Goal: Information Seeking & Learning: Compare options

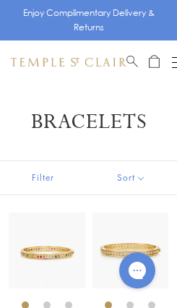
click at [109, 248] on img at bounding box center [131, 251] width 77 height 77
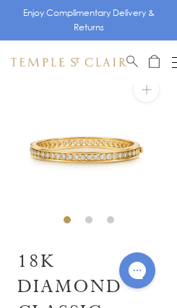
scroll to position [30, 0]
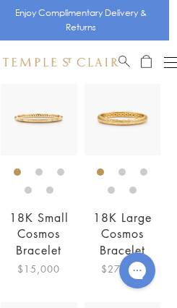
scroll to position [371, 8]
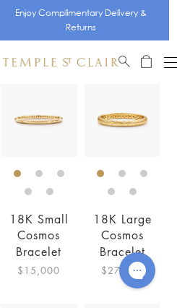
click at [59, 135] on img at bounding box center [39, 119] width 77 height 77
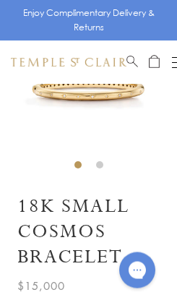
scroll to position [84, 0]
click at [14, 65] on img at bounding box center [69, 62] width 116 height 9
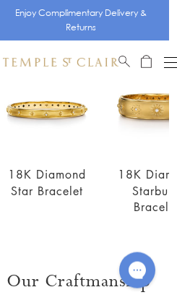
scroll to position [823, 8]
click at [138, 149] on div "18K Diamond Starburst Bracelet Add to Wishlist $35,000" at bounding box center [157, 149] width 93 height 171
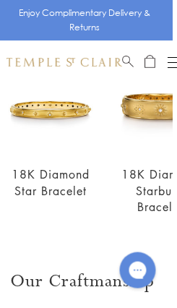
scroll to position [823, 4]
click at [142, 100] on img at bounding box center [160, 110] width 93 height 93
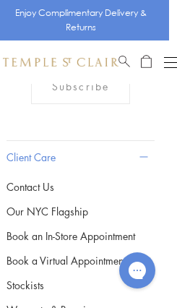
scroll to position [1503, 8]
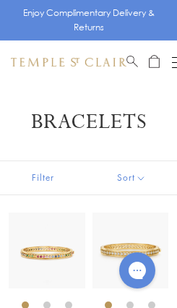
click at [13, 267] on img at bounding box center [47, 251] width 77 height 77
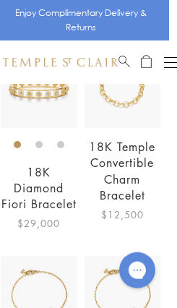
scroll to position [1037, 8]
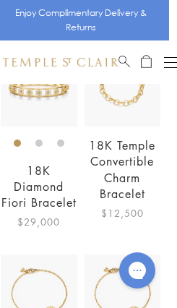
click at [26, 106] on img at bounding box center [39, 88] width 77 height 77
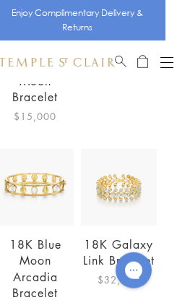
scroll to position [3039, 8]
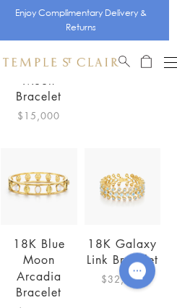
click at [103, 208] on img at bounding box center [123, 186] width 77 height 77
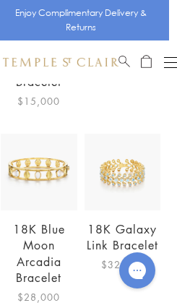
scroll to position [3053, 0]
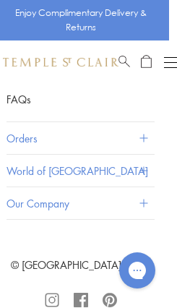
scroll to position [1686, 8]
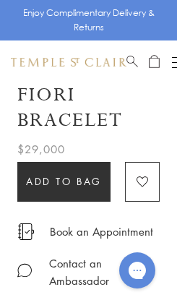
scroll to position [248, 0]
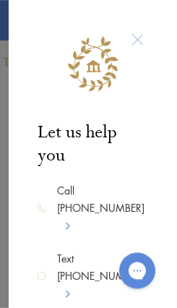
click at [12, 12] on div "Let us help you Call 877-494-8317 Text 917-755-3121 Email WhatsApp Client Care …" at bounding box center [93, 154] width 169 height 308
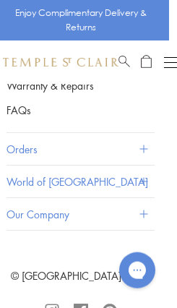
scroll to position [1686, 8]
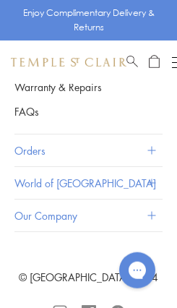
scroll to position [1640, 0]
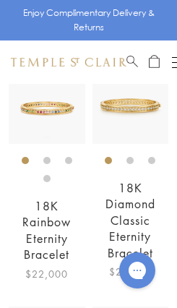
scroll to position [146, 0]
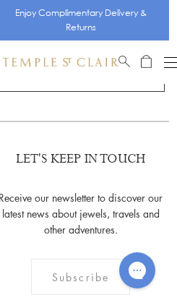
scroll to position [2937, 8]
